Goal: Task Accomplishment & Management: Manage account settings

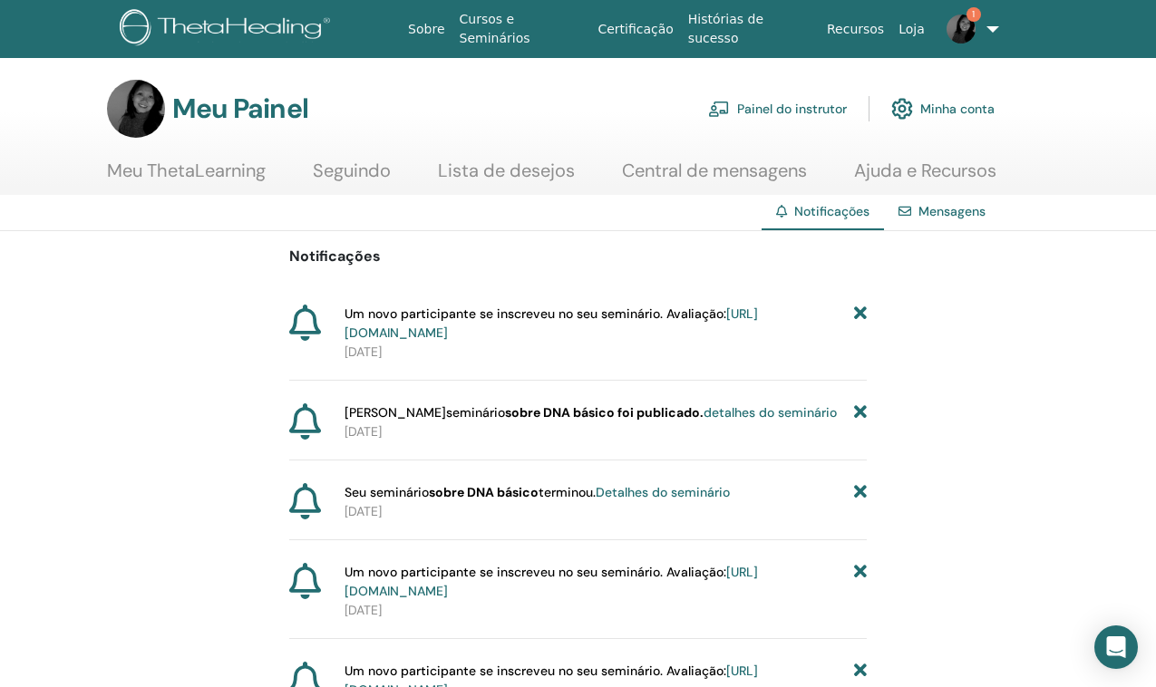
click at [689, 329] on font "https://member.thetahealing.com/instructor/seminar/376329/attendees" at bounding box center [550, 323] width 413 height 35
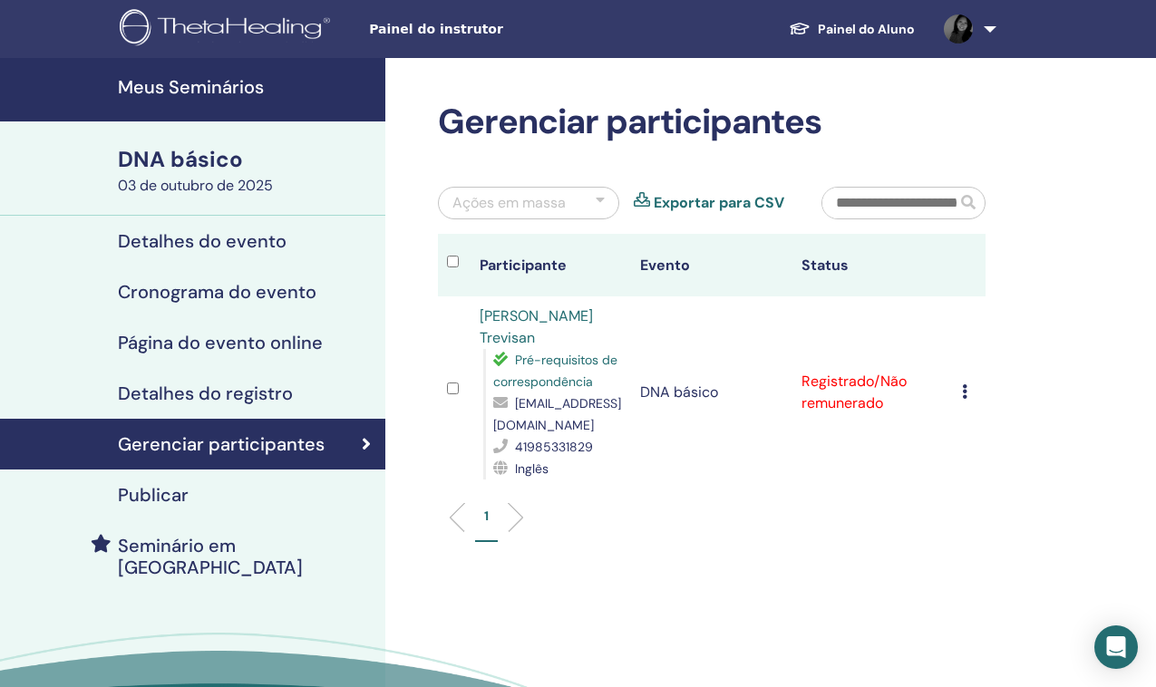
click at [217, 238] on font "Detalhes do evento" at bounding box center [202, 241] width 169 height 24
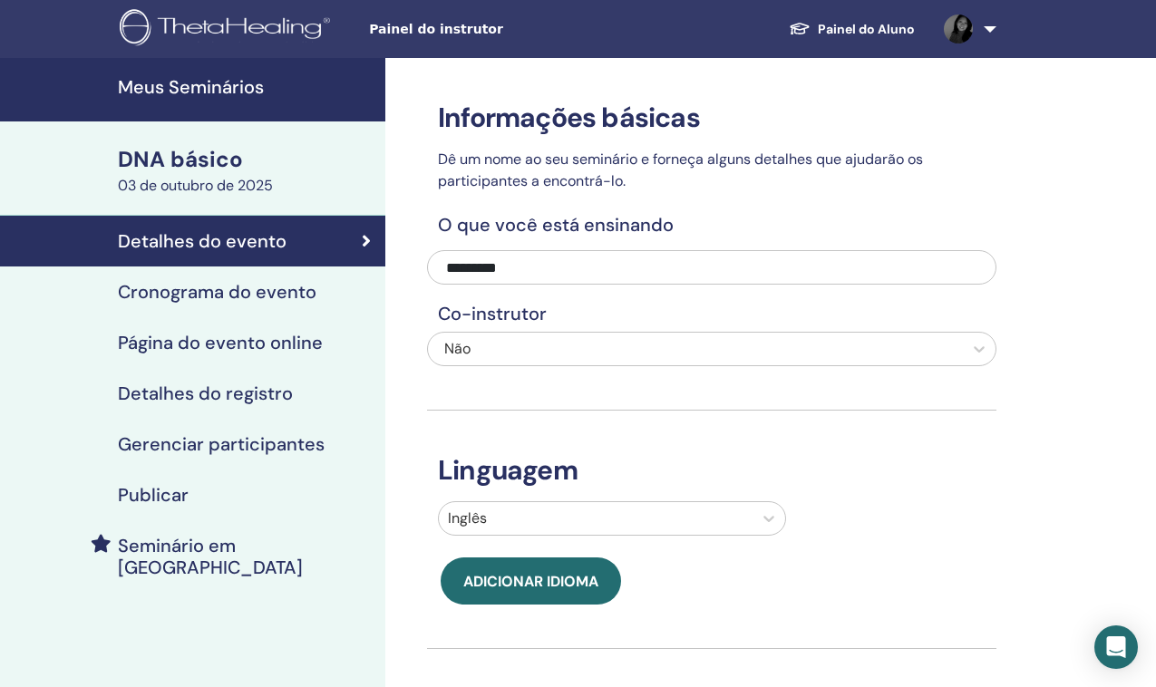
click at [179, 161] on font "DNA básico" at bounding box center [180, 159] width 125 height 28
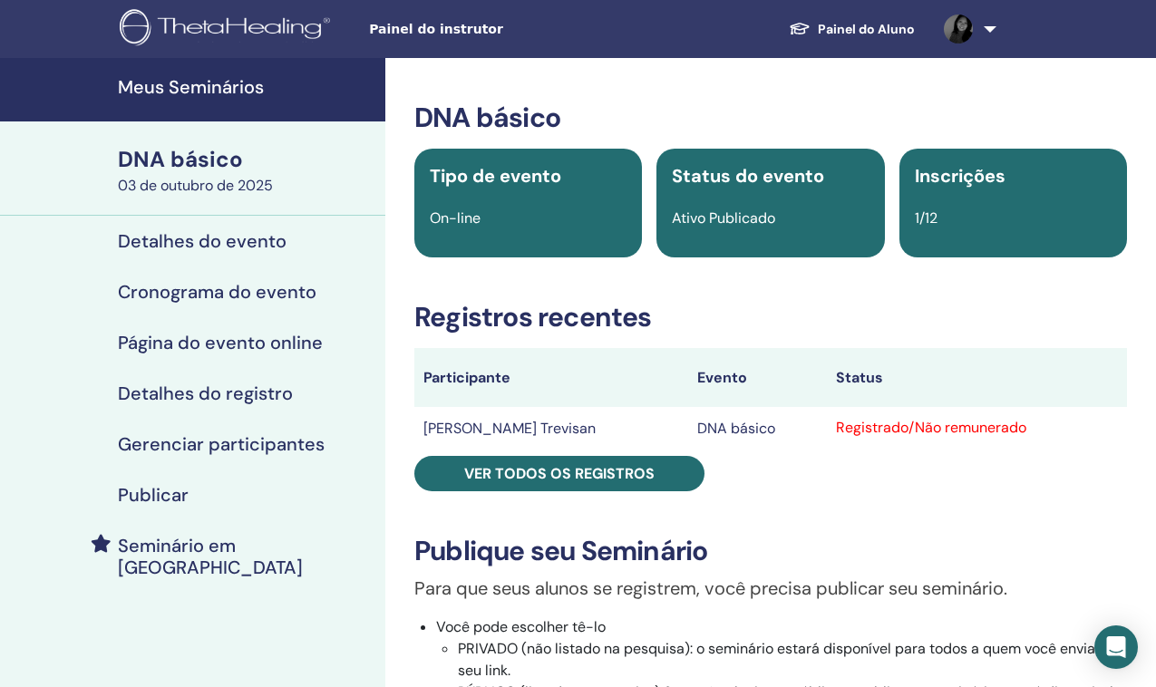
click at [215, 237] on font "Detalhes do evento" at bounding box center [202, 241] width 169 height 24
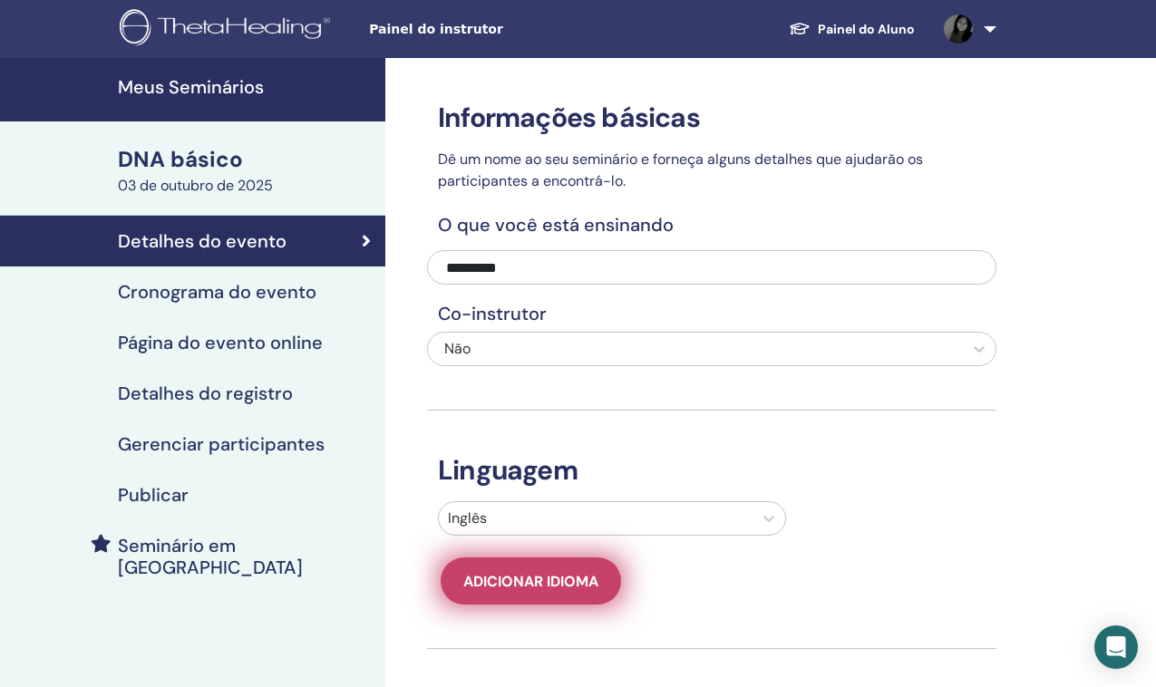
click at [539, 580] on font "Adicionar idioma" at bounding box center [530, 581] width 135 height 19
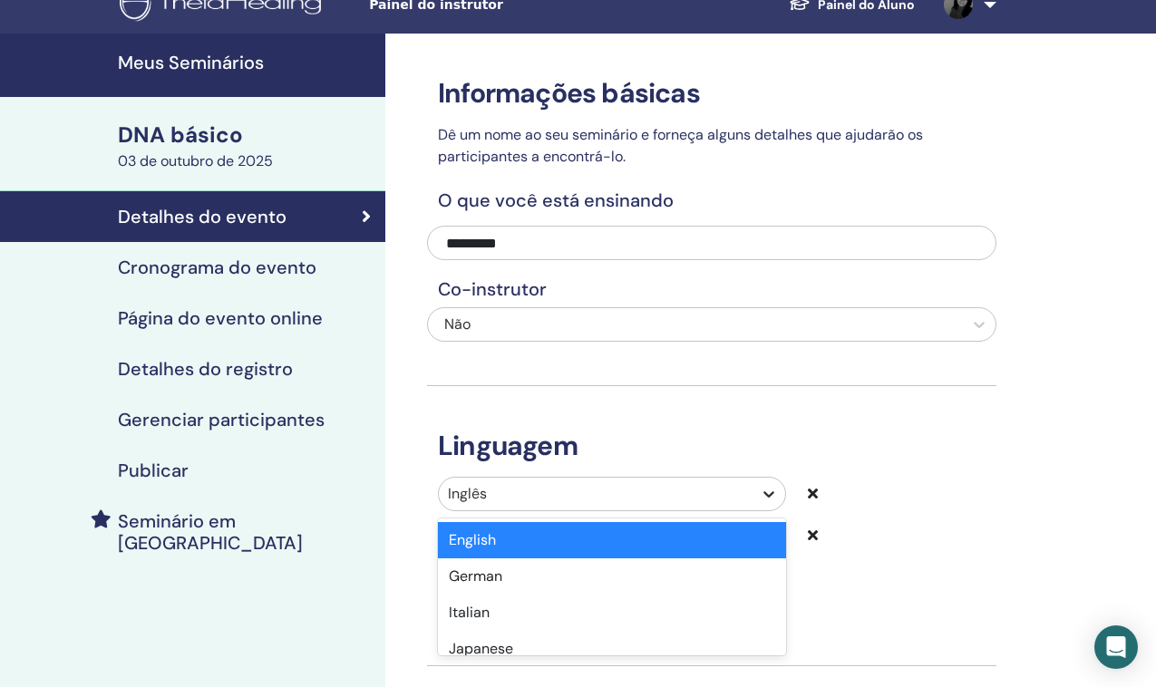
click at [767, 503] on icon at bounding box center [769, 494] width 18 height 18
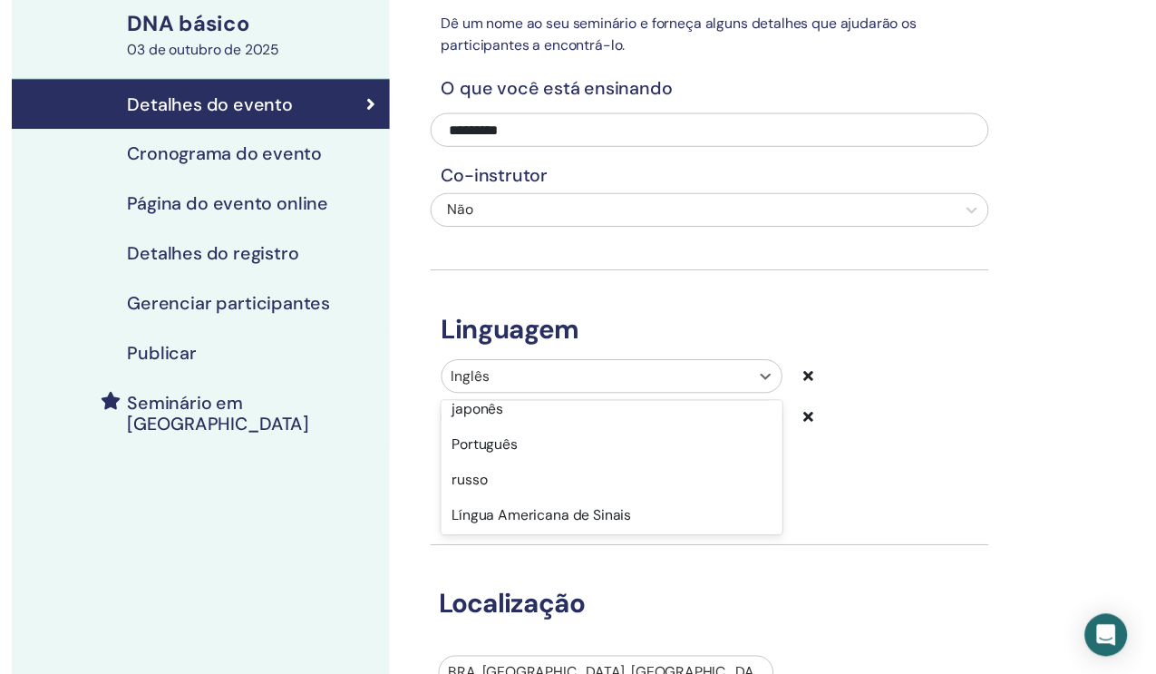
scroll to position [110, 0]
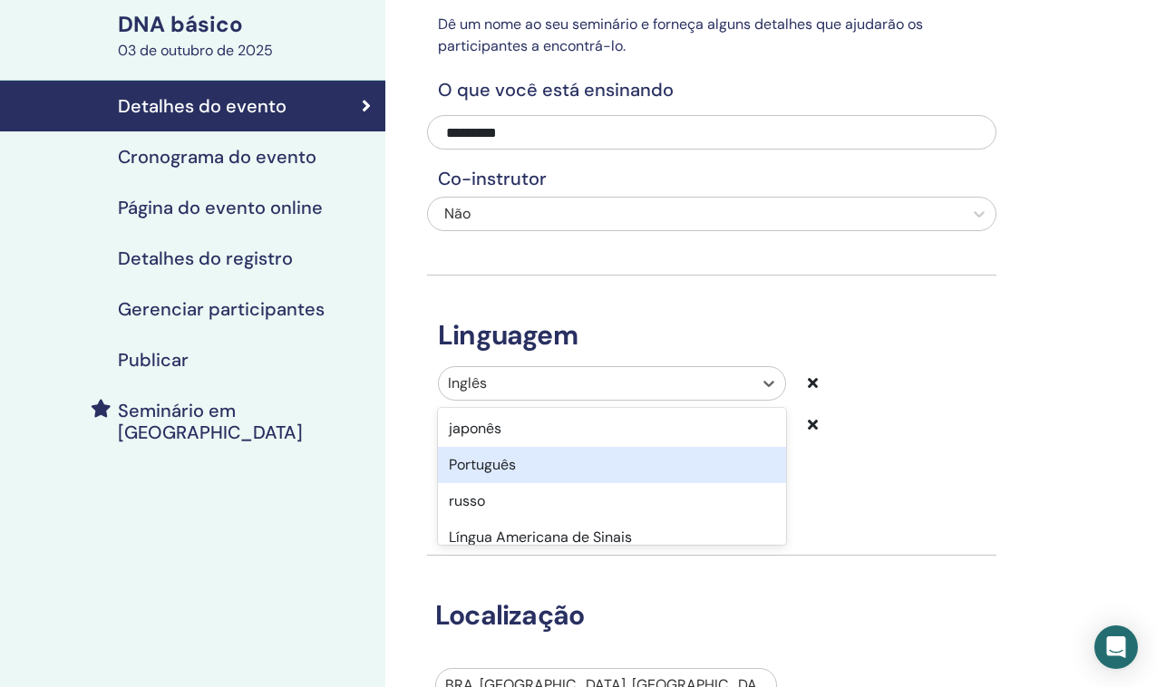
click at [509, 466] on font "Português" at bounding box center [482, 464] width 67 height 19
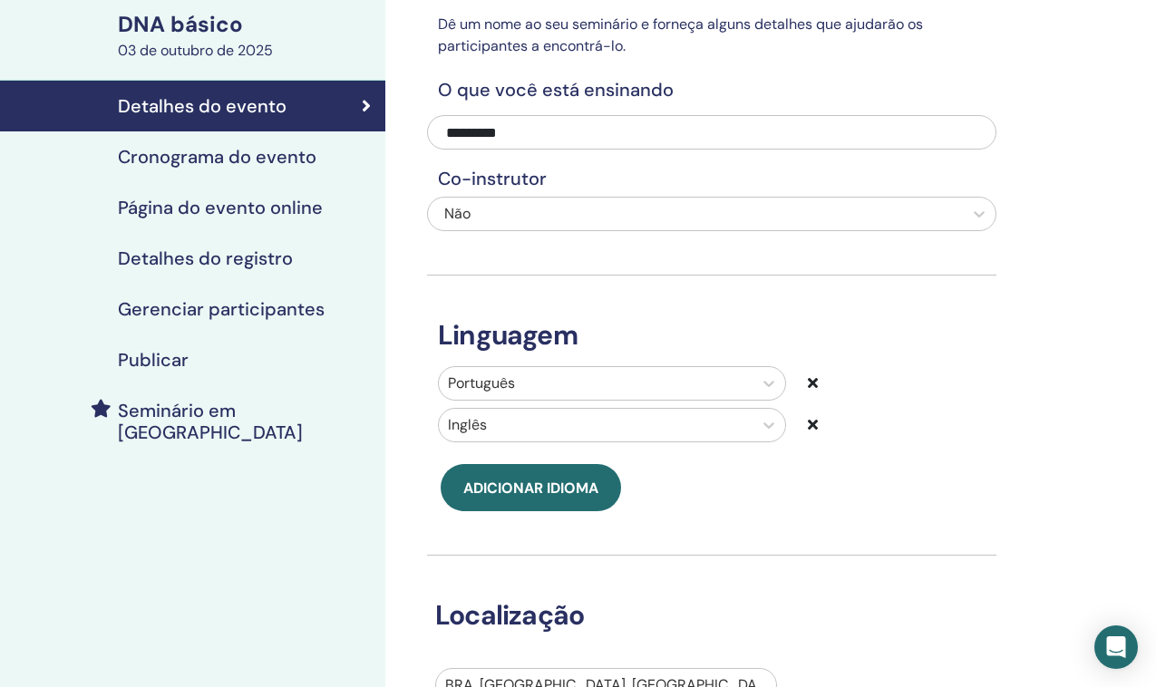
click at [231, 153] on font "Cronograma do evento" at bounding box center [217, 157] width 199 height 24
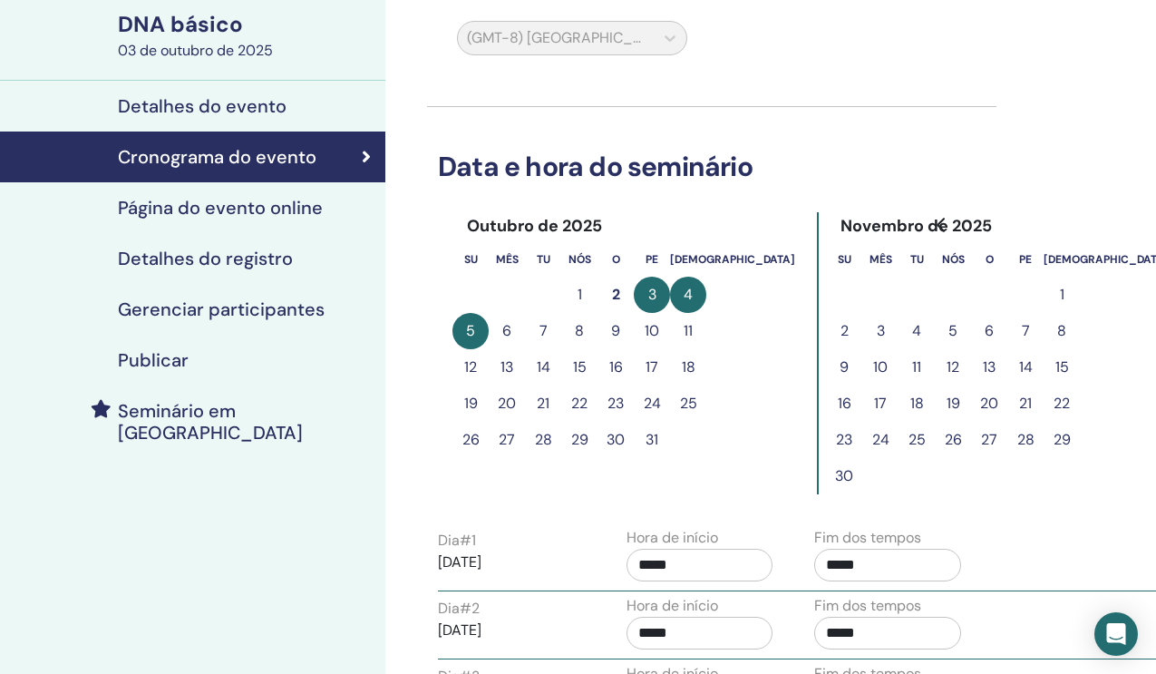
click at [651, 325] on font "10" at bounding box center [652, 330] width 15 height 19
click at [458, 564] on font "[DATE]" at bounding box center [460, 561] width 44 height 19
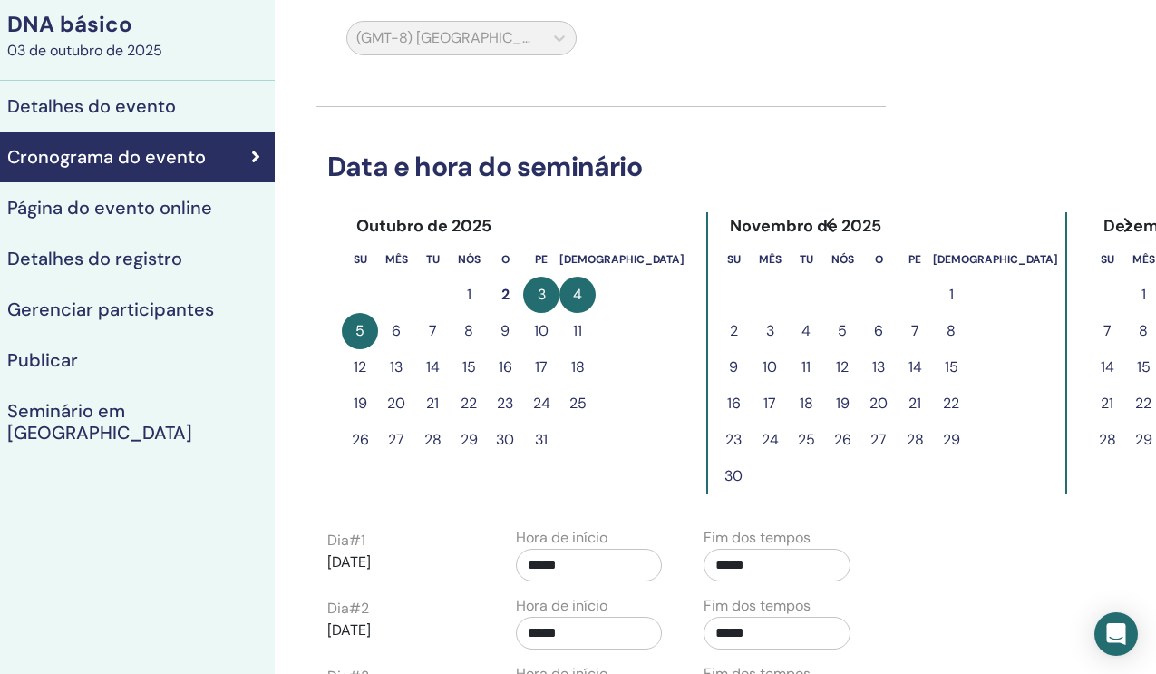
scroll to position [135, 120]
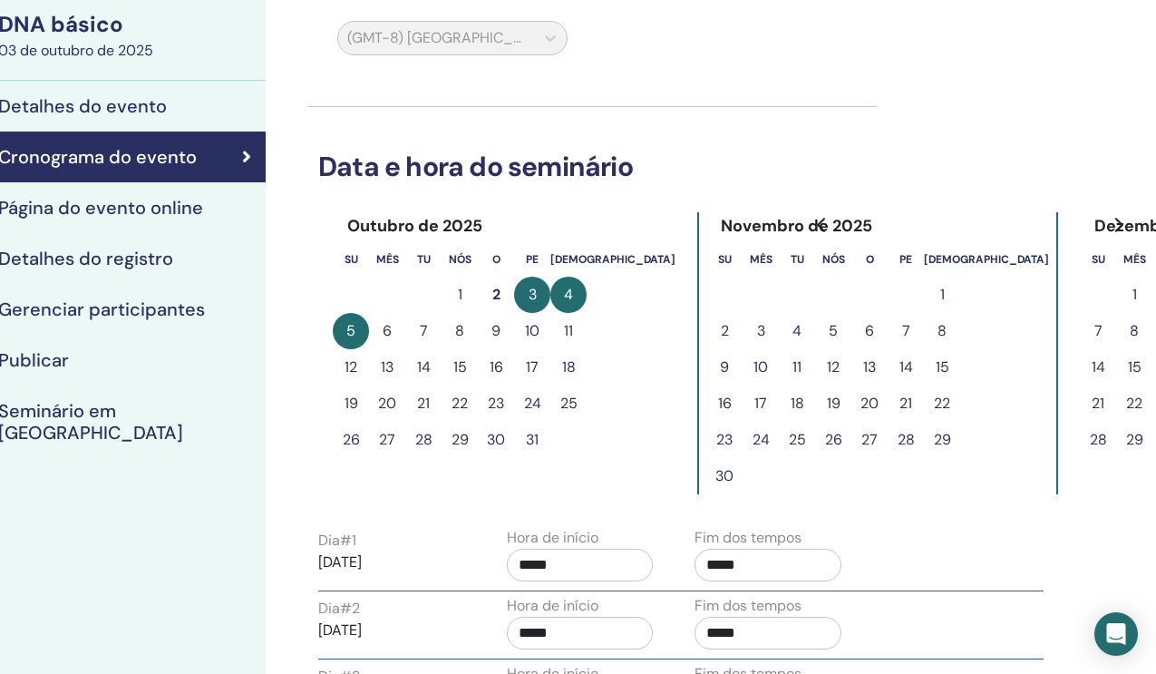
click at [529, 290] on font "3" at bounding box center [533, 294] width 8 height 19
click at [530, 326] on font "10" at bounding box center [532, 330] width 15 height 19
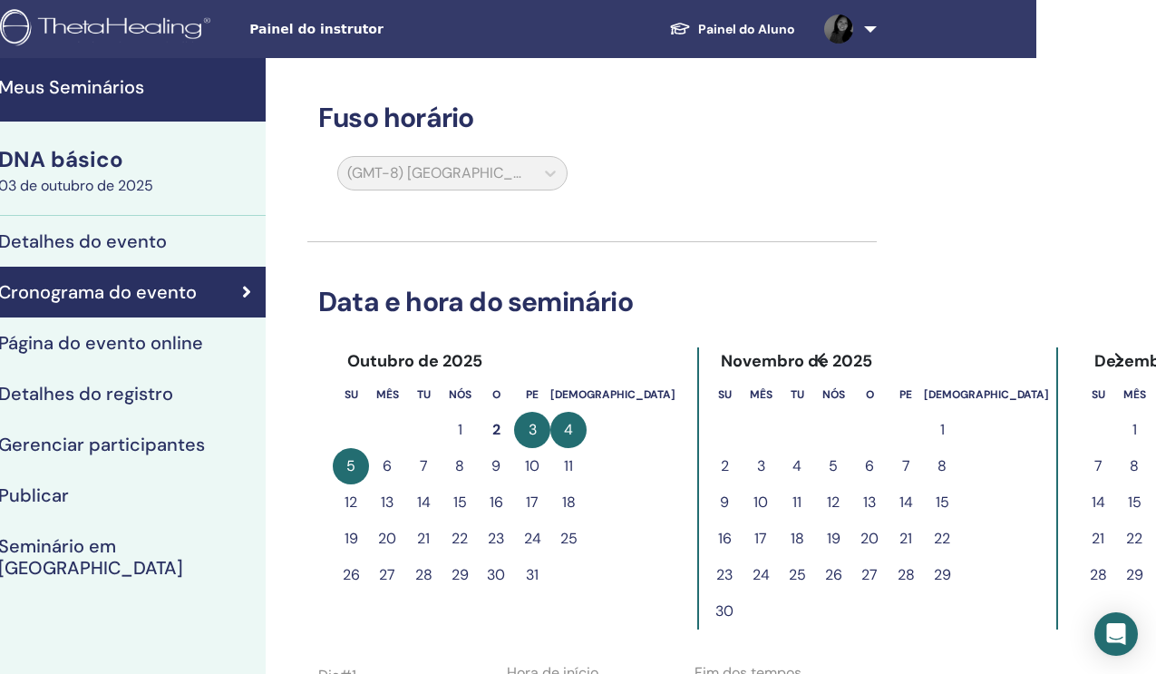
click at [125, 385] on font "Detalhes do registro" at bounding box center [85, 394] width 175 height 24
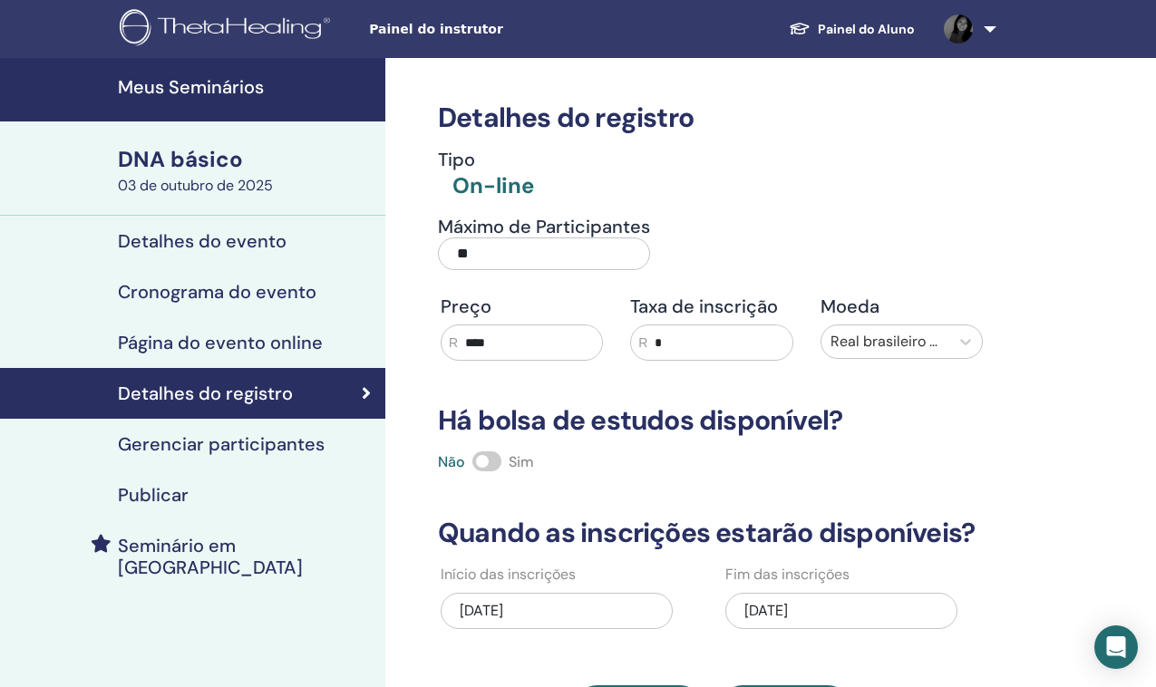
click at [788, 609] on font "[DATE]" at bounding box center [766, 610] width 44 height 19
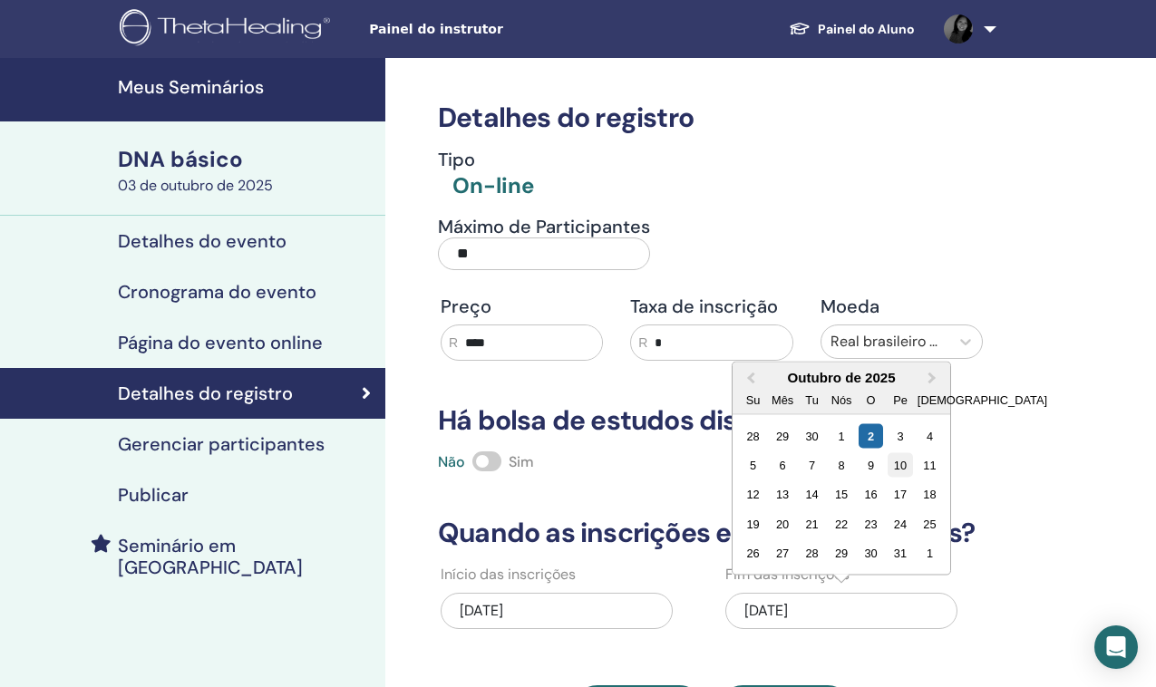
click at [898, 462] on font "10" at bounding box center [900, 466] width 13 height 14
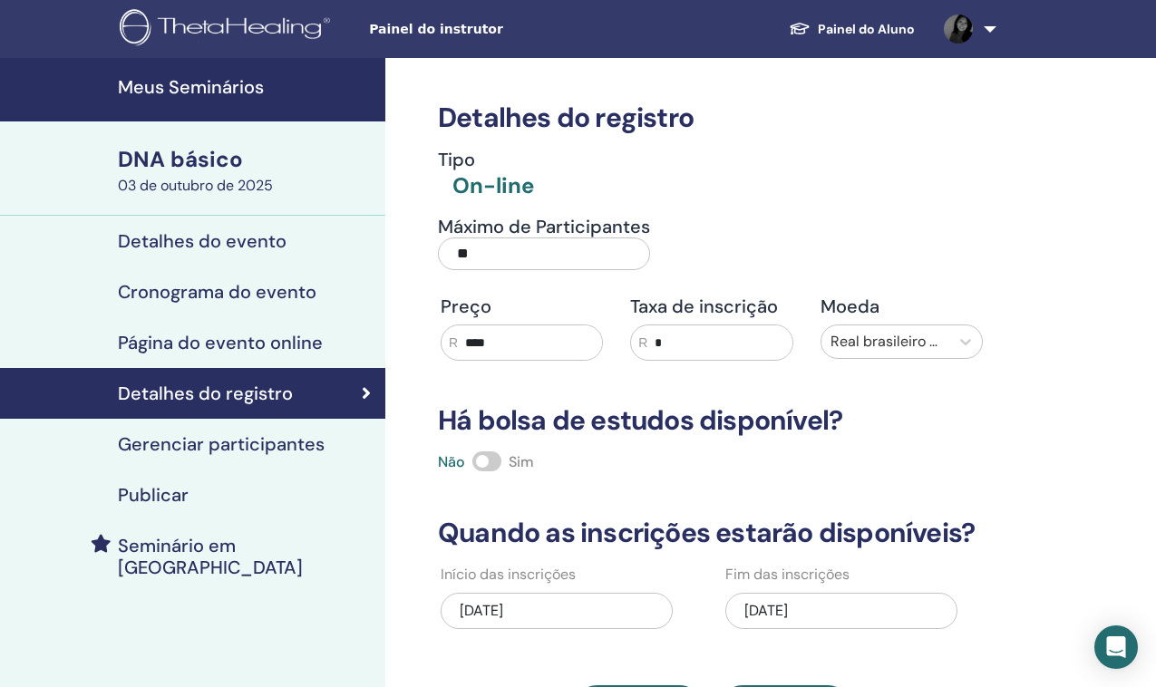
click at [245, 341] on font "Página do evento online" at bounding box center [220, 343] width 205 height 24
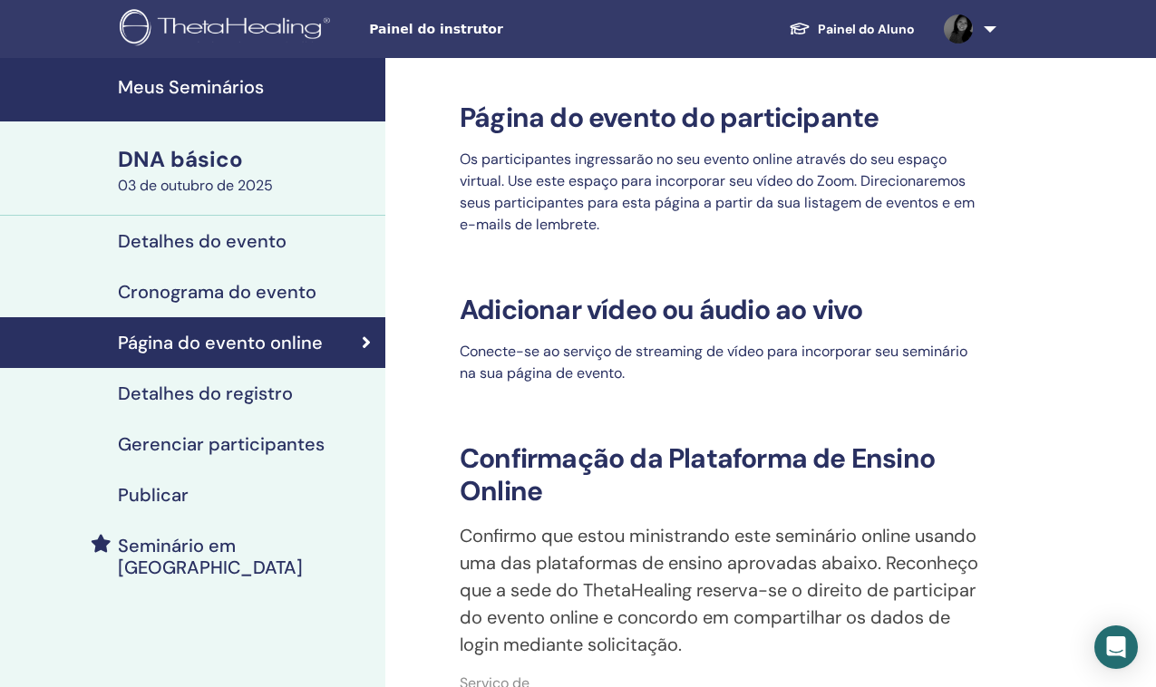
click at [234, 286] on font "Cronograma do evento" at bounding box center [217, 292] width 199 height 24
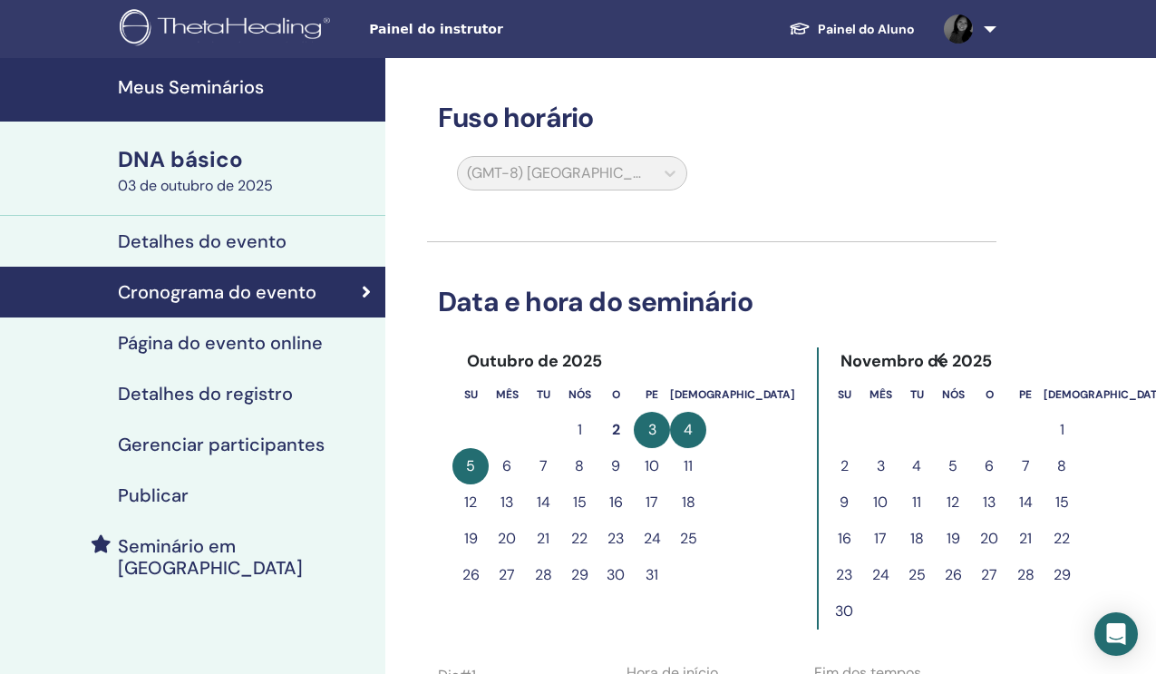
click at [670, 168] on div "(GMT-8) [GEOGRAPHIC_DATA]/[GEOGRAPHIC_DATA]" at bounding box center [572, 177] width 252 height 42
click at [235, 238] on font "Detalhes do evento" at bounding box center [202, 241] width 169 height 24
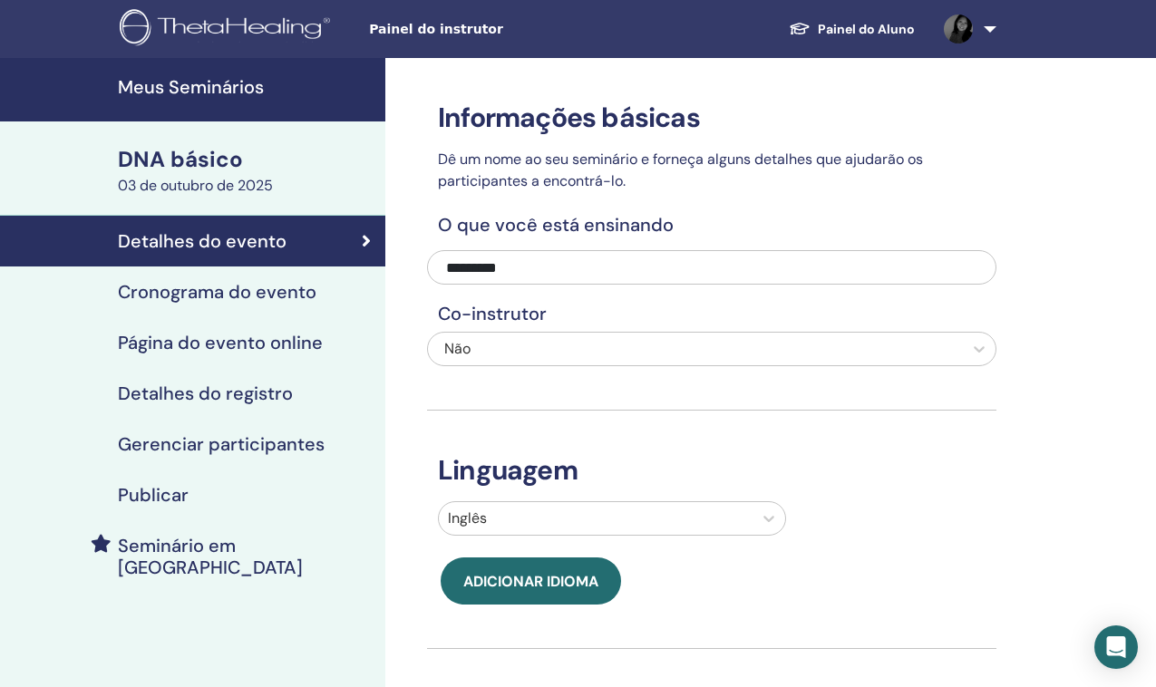
click at [223, 158] on font "DNA básico" at bounding box center [180, 159] width 125 height 28
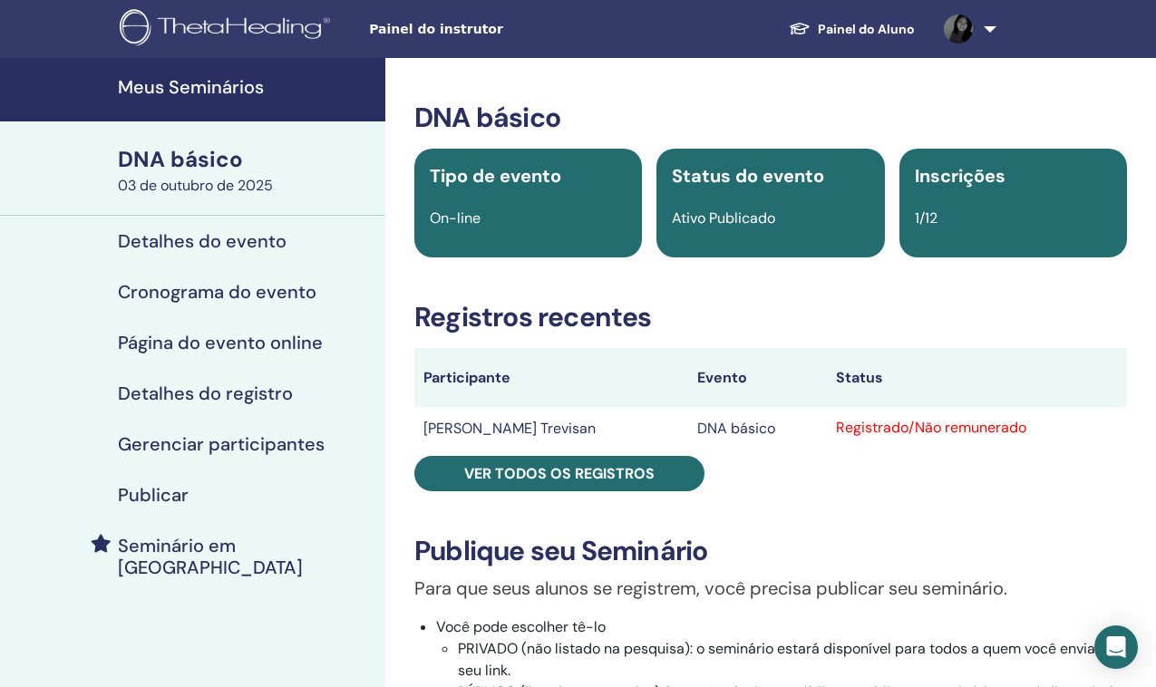
click at [190, 242] on font "Detalhes do evento" at bounding box center [202, 241] width 169 height 24
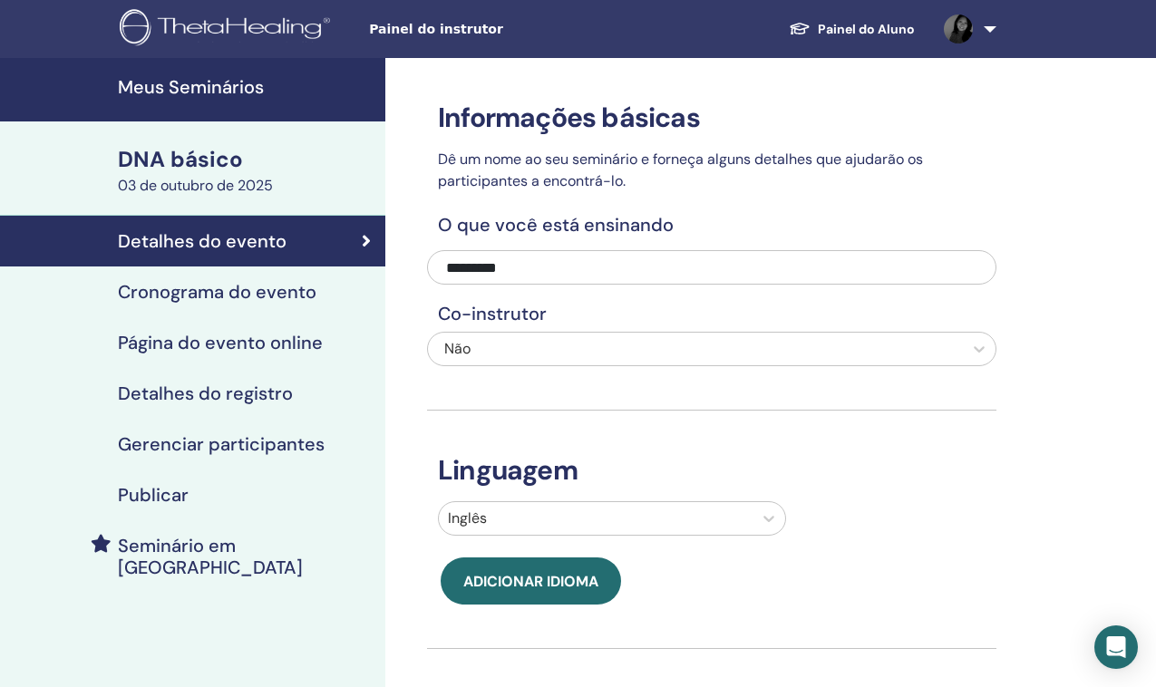
click at [194, 295] on font "Cronograma do evento" at bounding box center [217, 292] width 199 height 24
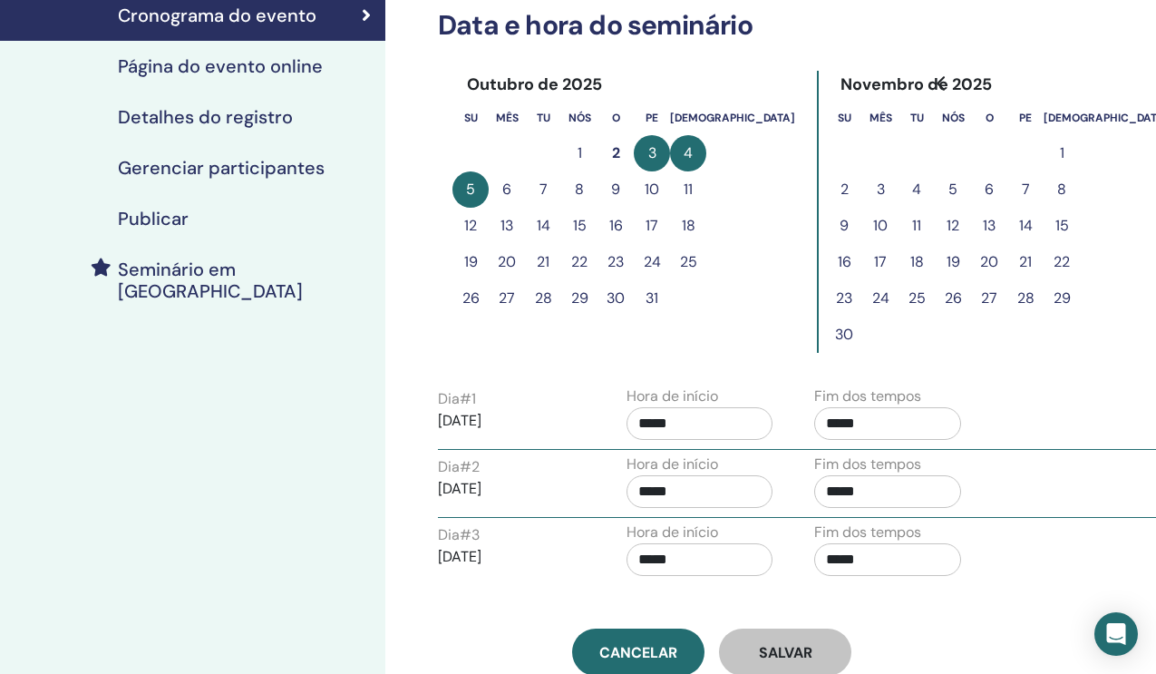
scroll to position [266, 0]
